Goal: Information Seeking & Learning: Check status

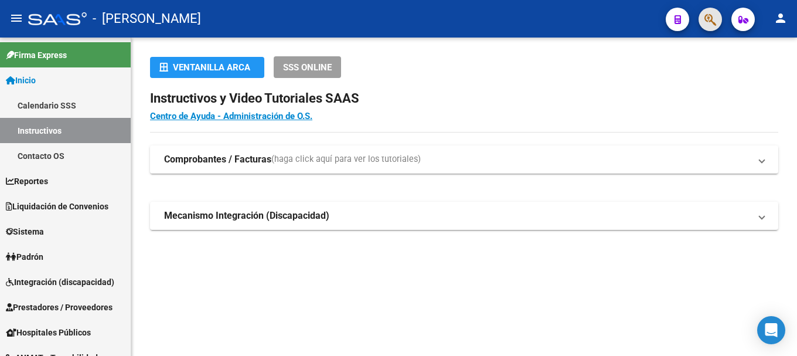
click at [718, 19] on button "button" at bounding box center [709, 19] width 23 height 23
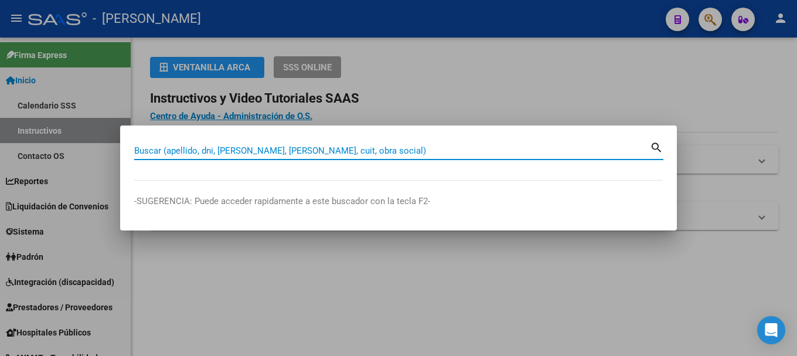
click at [232, 147] on input "Buscar (apellido, dni, [PERSON_NAME], [PERSON_NAME], cuit, obra social)" at bounding box center [392, 150] width 516 height 11
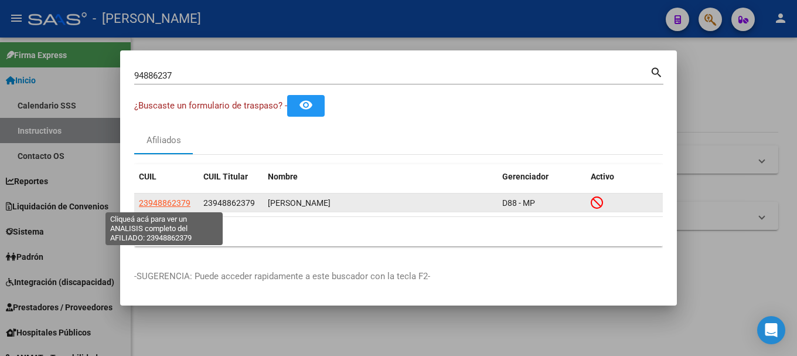
click at [140, 200] on span "23948862379" at bounding box center [165, 202] width 52 height 9
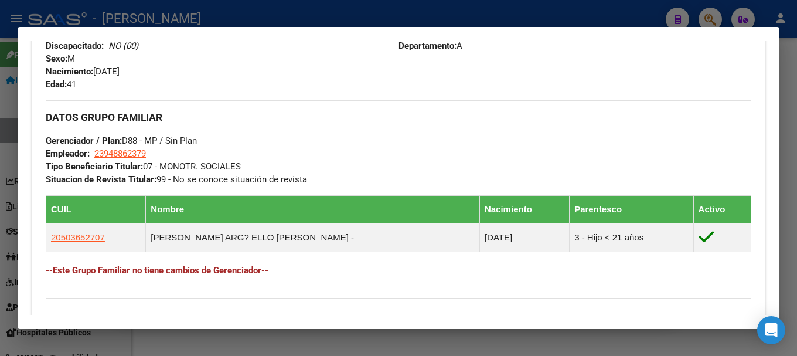
scroll to position [714, 0]
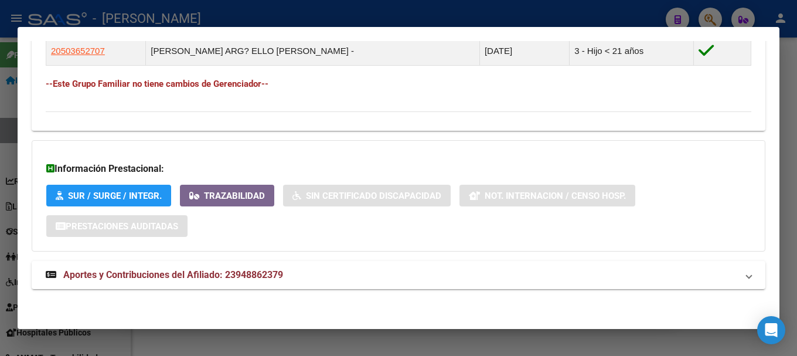
click at [285, 285] on mat-expansion-panel-header "Aportes y Contribuciones del Afiliado: 23948862379" at bounding box center [399, 275] width 734 height 28
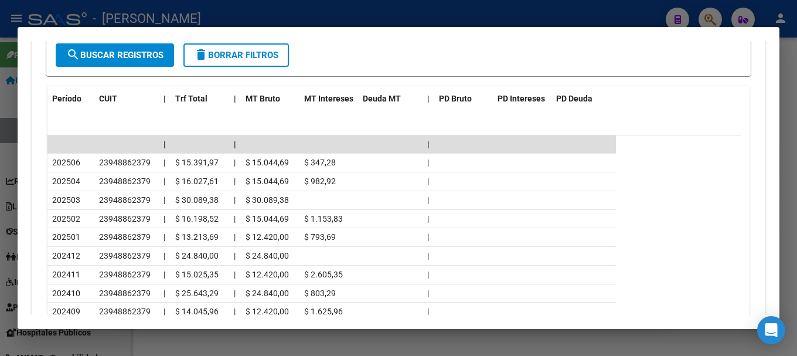
scroll to position [1172, 0]
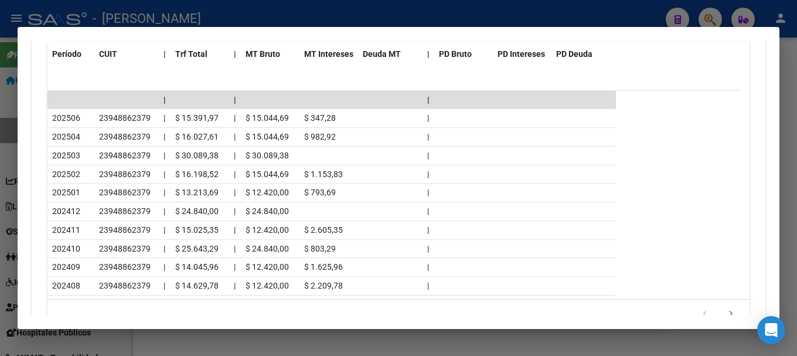
click at [0, 178] on div at bounding box center [398, 178] width 797 height 356
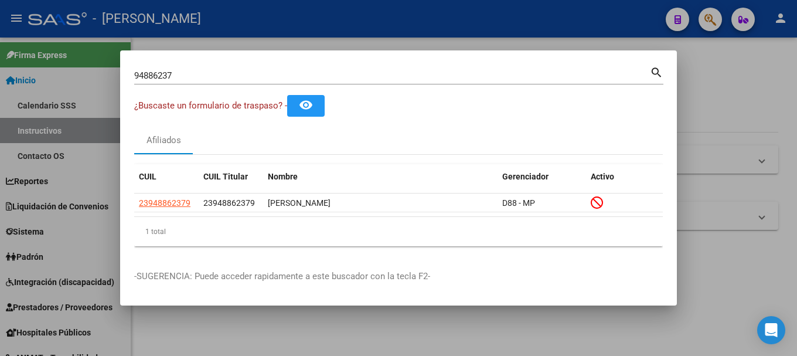
click at [367, 72] on input "94886237" at bounding box center [392, 75] width 516 height 11
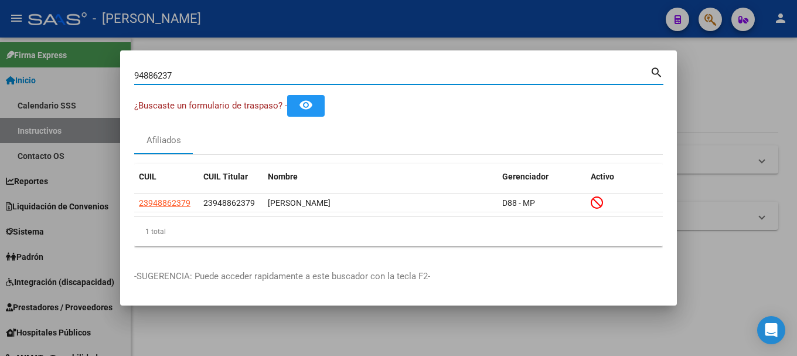
click at [367, 72] on input "94886237" at bounding box center [392, 75] width 516 height 11
paste input "31473431"
type input "31473431"
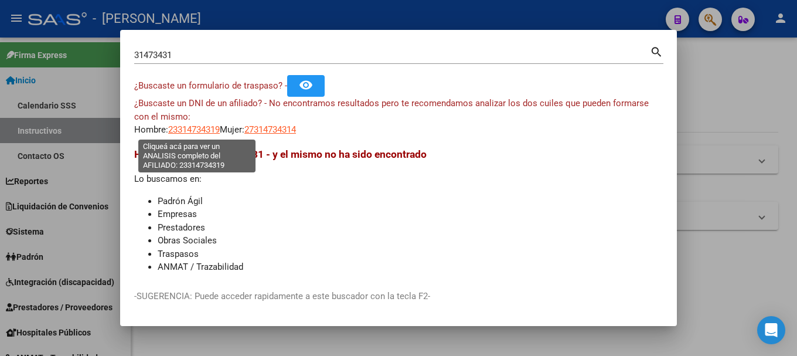
click at [186, 131] on span "23314734319" at bounding box center [194, 129] width 52 height 11
type textarea "23314734319"
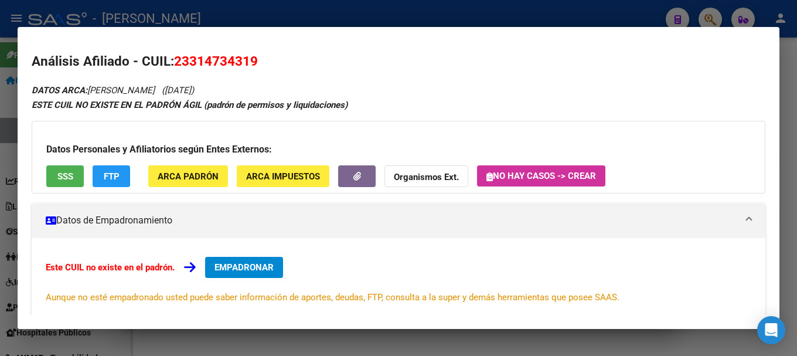
click at [320, 23] on div at bounding box center [398, 178] width 797 height 356
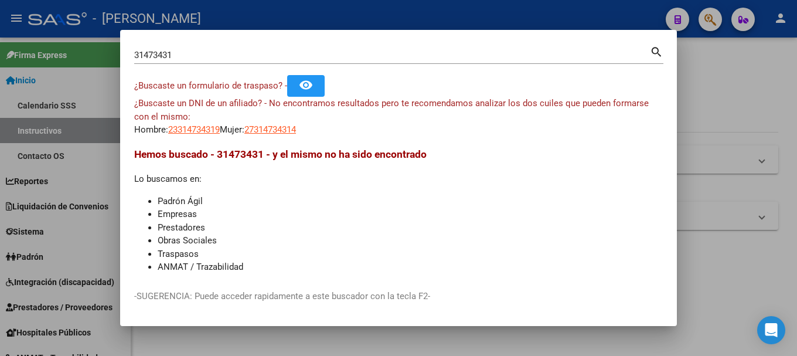
click at [230, 60] on input "31473431" at bounding box center [392, 55] width 516 height 11
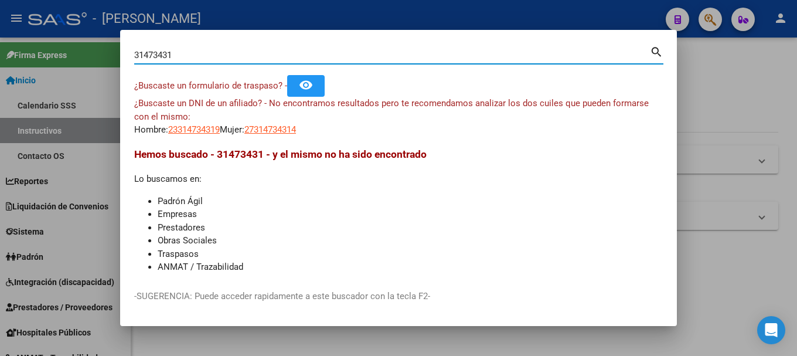
click at [230, 60] on input "31473431" at bounding box center [392, 55] width 516 height 11
paste input "4837555"
type input "34837555"
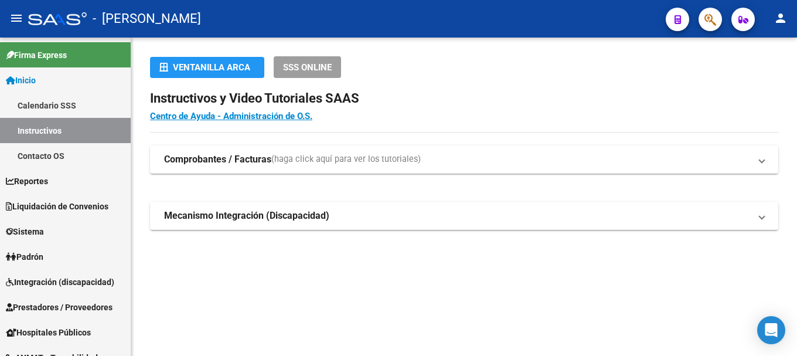
click at [701, 23] on button "button" at bounding box center [709, 19] width 23 height 23
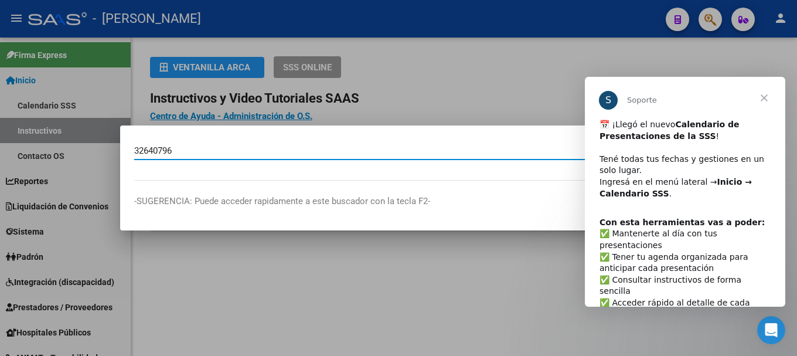
type input "32640796"
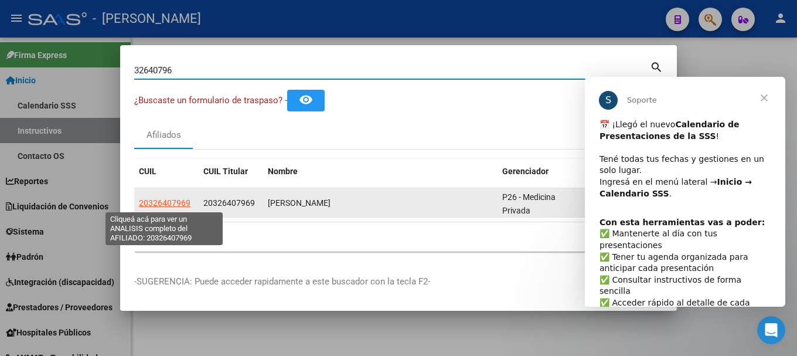
click at [179, 203] on span "20326407969" at bounding box center [165, 202] width 52 height 9
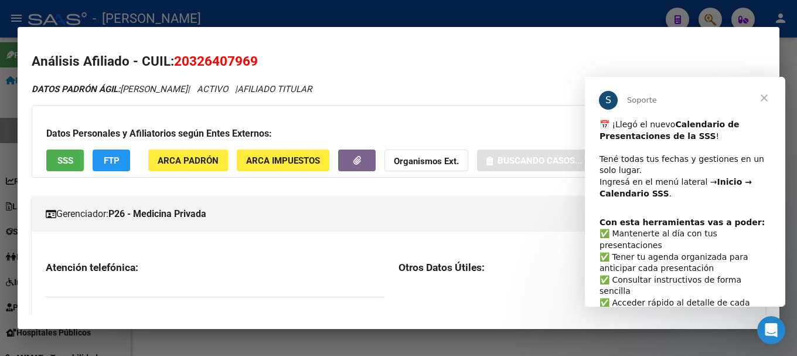
click at [766, 94] on span "Cerrar" at bounding box center [764, 98] width 42 height 42
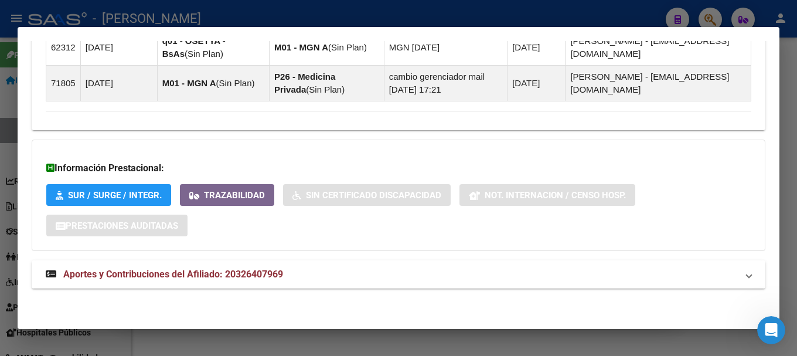
click at [327, 275] on mat-panel-title "Aportes y Contribuciones del Afiliado: 20326407969" at bounding box center [391, 274] width 691 height 14
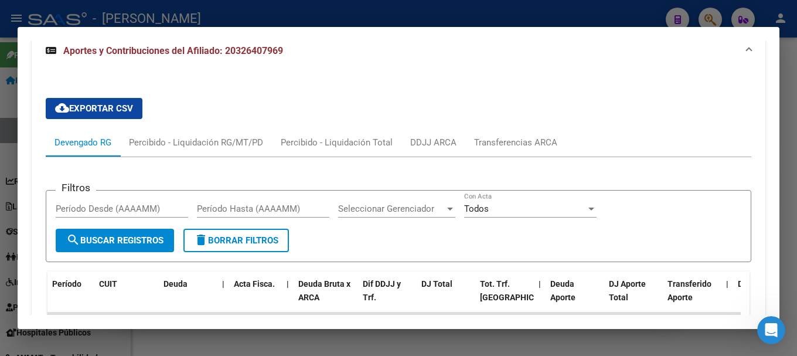
scroll to position [1388, 0]
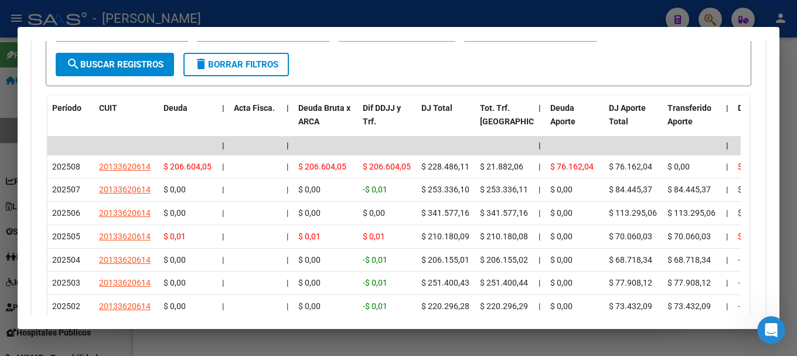
click at [366, 16] on div at bounding box center [398, 178] width 797 height 356
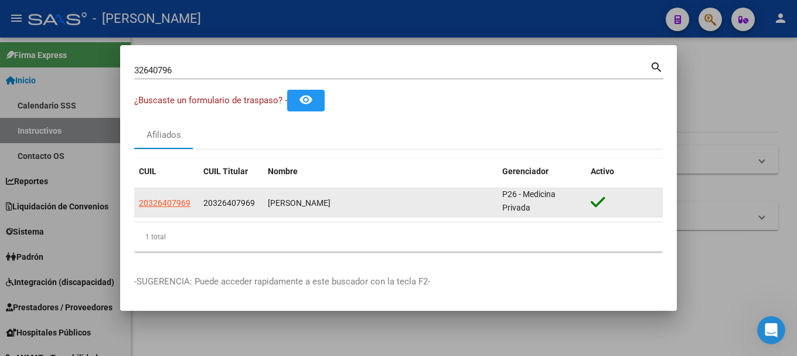
scroll to position [0, 0]
drag, startPoint x: 543, startPoint y: 210, endPoint x: 523, endPoint y: 192, distance: 26.5
click at [523, 192] on div "P26 - Medicina Privada" at bounding box center [541, 202] width 79 height 25
click at [523, 192] on span "P26 - Medicina Privada" at bounding box center [528, 203] width 53 height 23
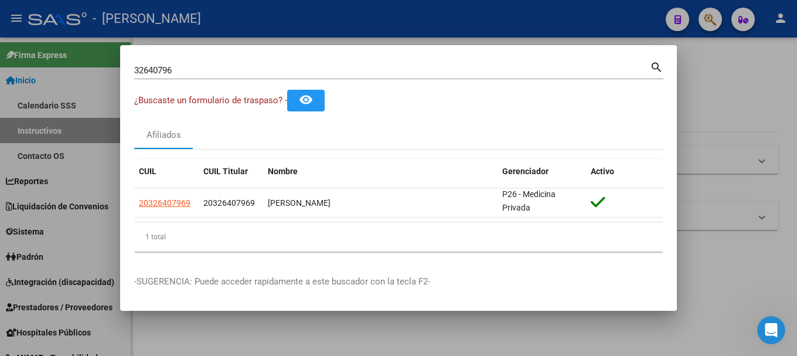
drag, startPoint x: 523, startPoint y: 192, endPoint x: 537, endPoint y: 224, distance: 35.2
click at [537, 224] on div "CUIL CUIL Titular Nombre Gerenciador Activo 20326407969 20326407969 SORIANO HER…" at bounding box center [398, 205] width 529 height 93
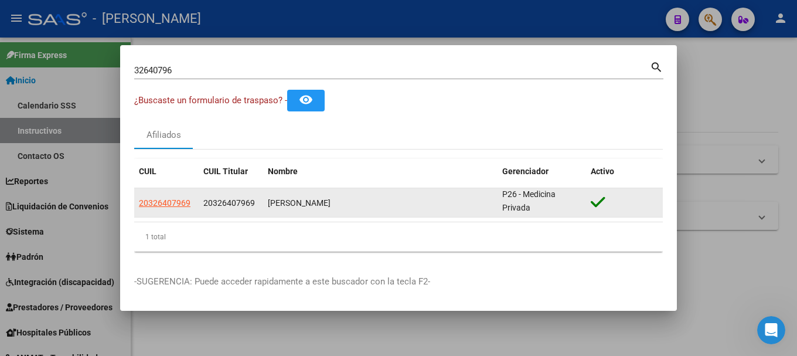
click at [465, 212] on datatable-body-cell "SORIANO HERNAN DARIO" at bounding box center [380, 202] width 234 height 29
